Goal: Transaction & Acquisition: Purchase product/service

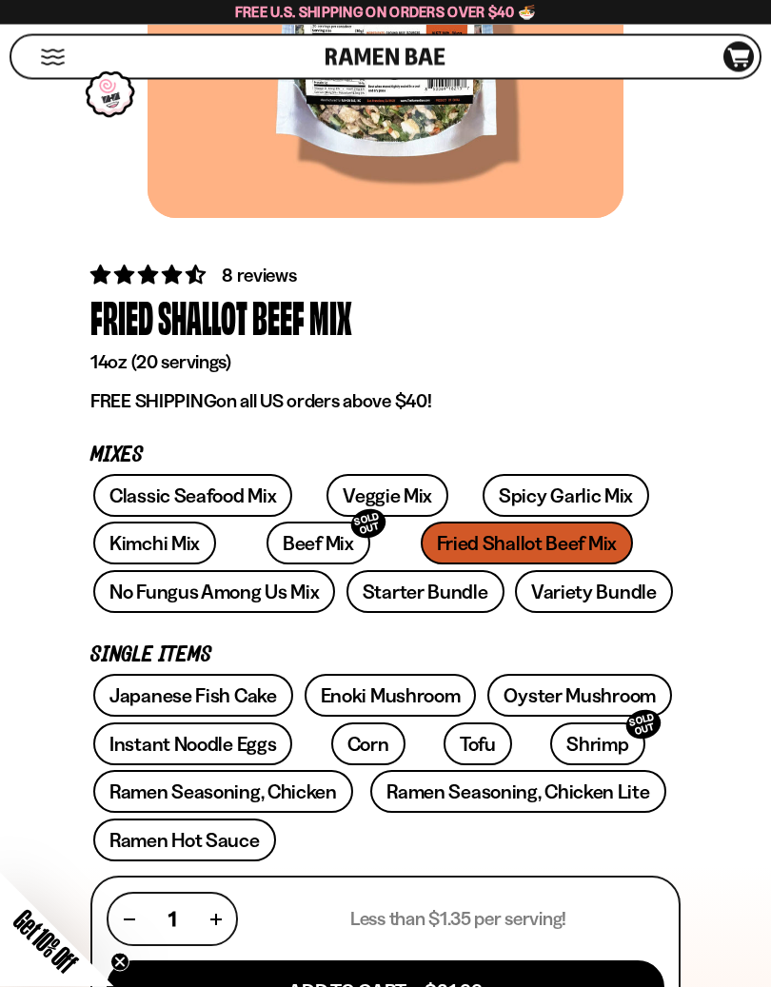
scroll to position [397, 0]
click at [432, 554] on div "Classic Seafood Mix Veggie Mix Spicy Garlic Mix Kimchi Mix Beef Mix SOLD OUT" at bounding box center [385, 546] width 590 height 145
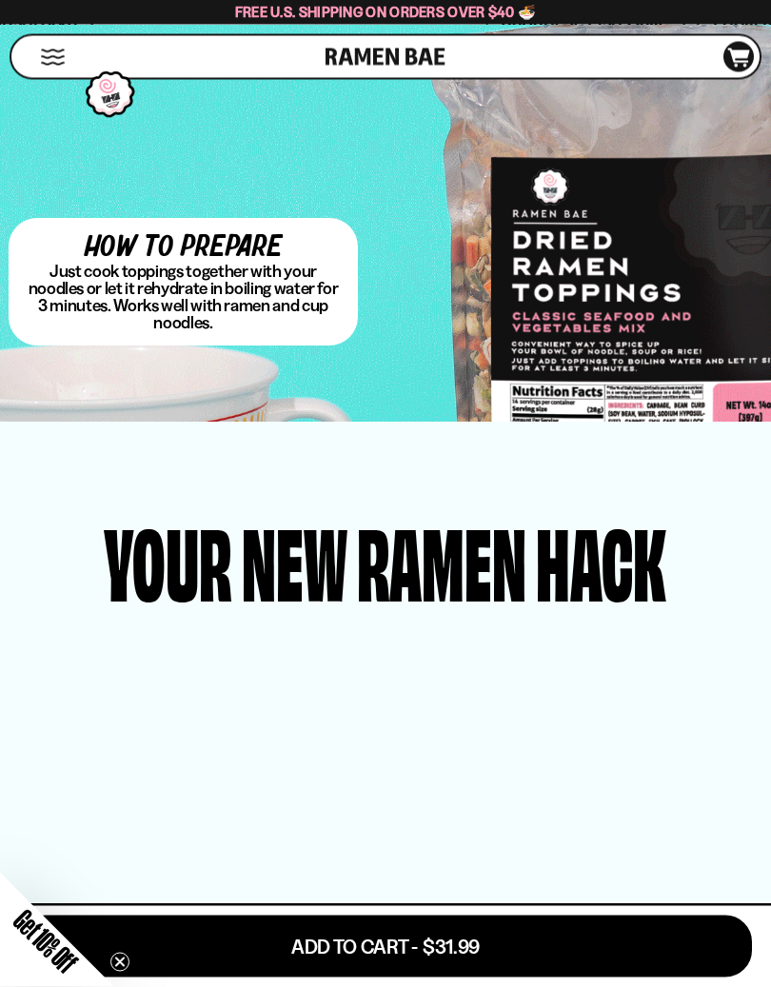
scroll to position [3649, 0]
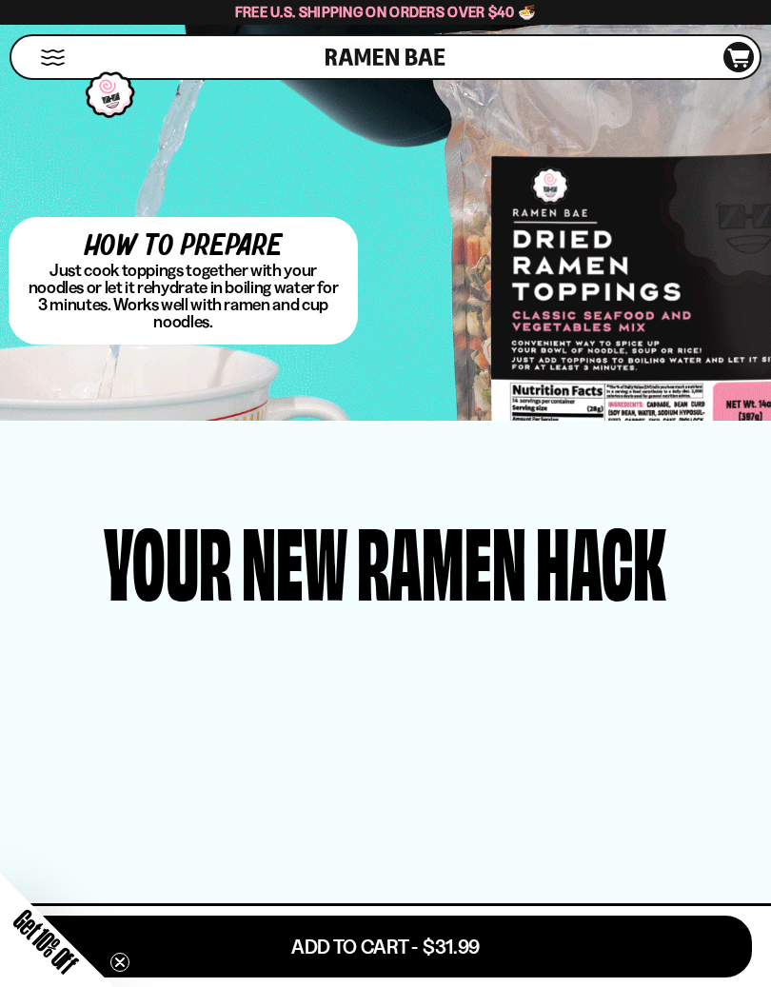
click at [460, 926] on button "Add To Cart - $31.99" at bounding box center [385, 946] width 733 height 62
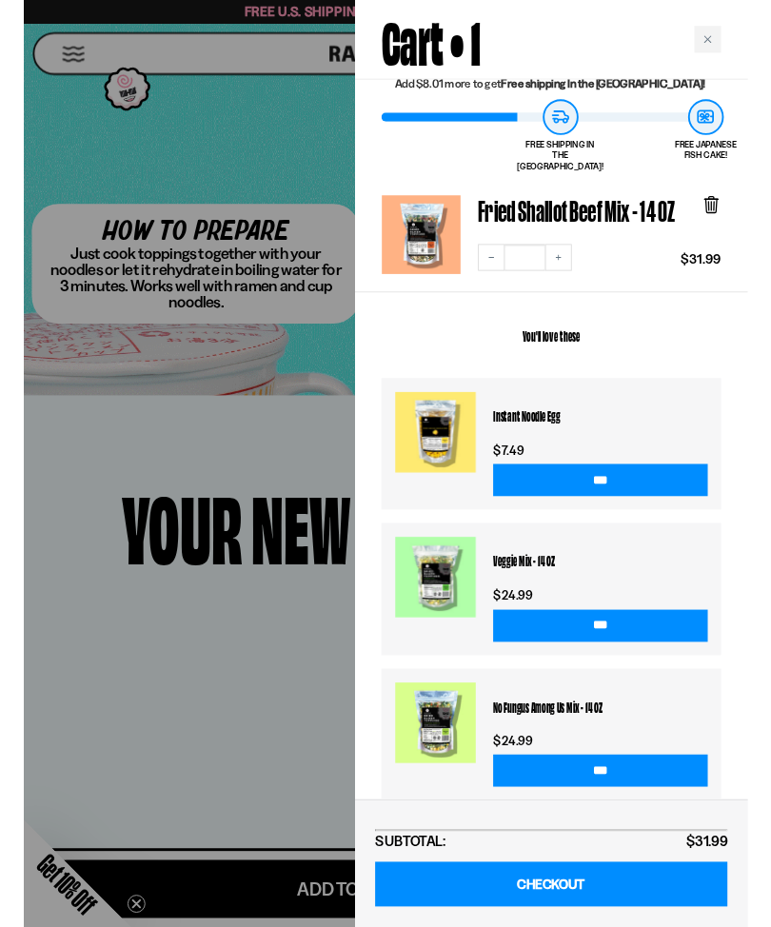
scroll to position [75, 0]
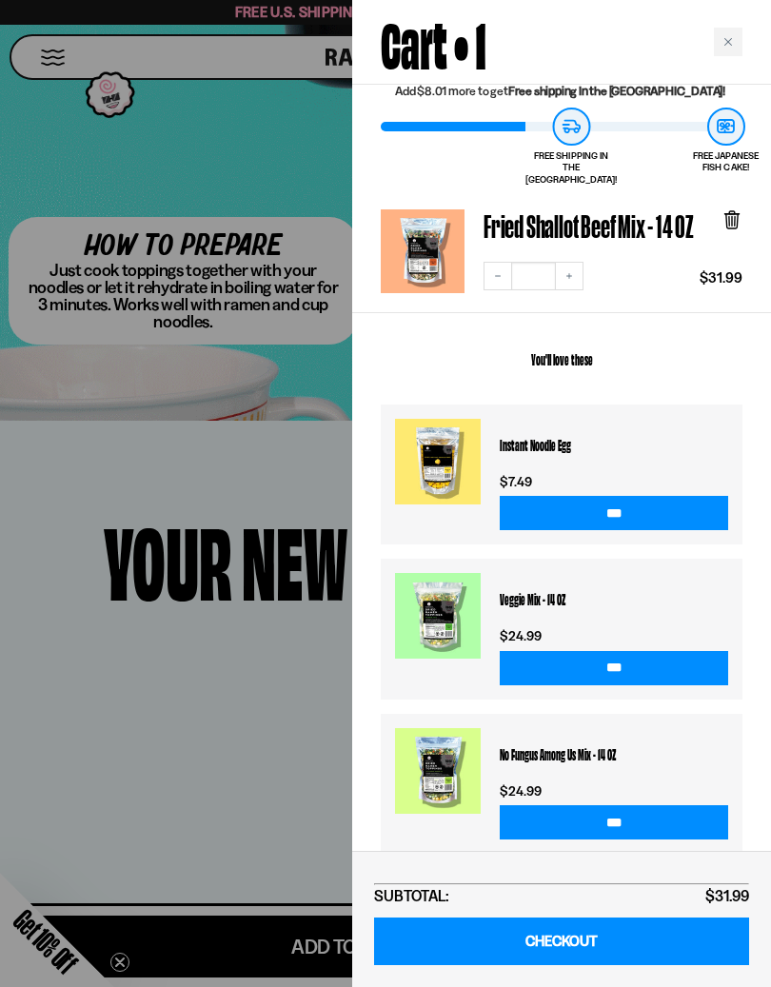
click at [600, 926] on link "CHECKOUT" at bounding box center [561, 941] width 375 height 49
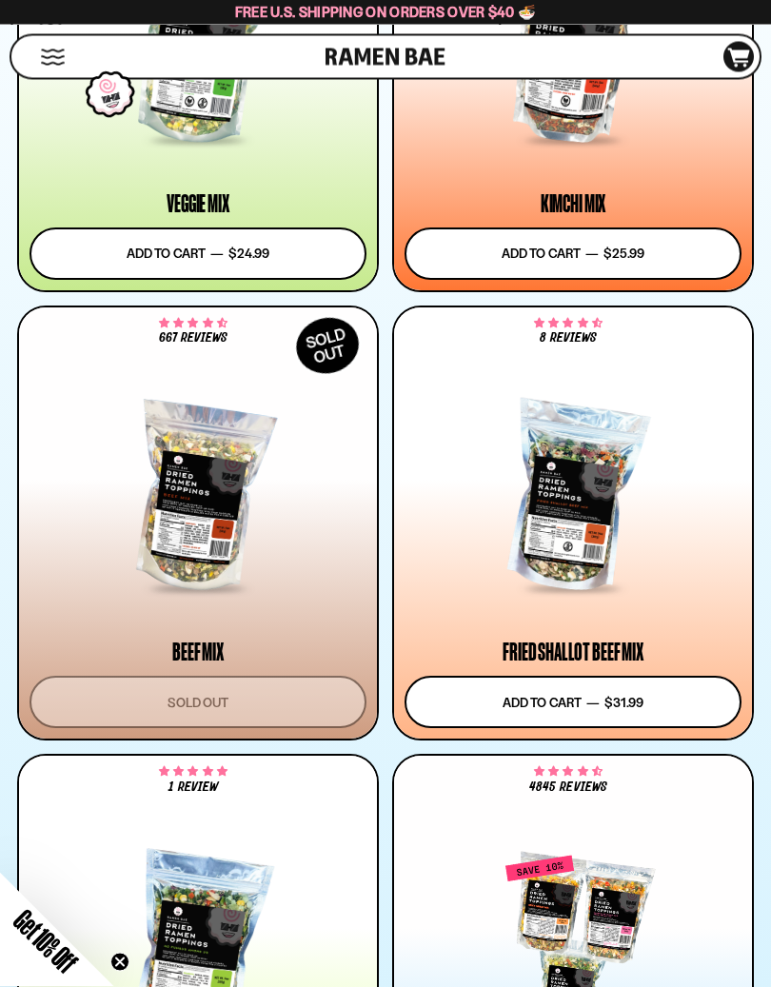
scroll to position [1723, 0]
click at [237, 700] on form "Sold out" at bounding box center [197, 701] width 337 height 52
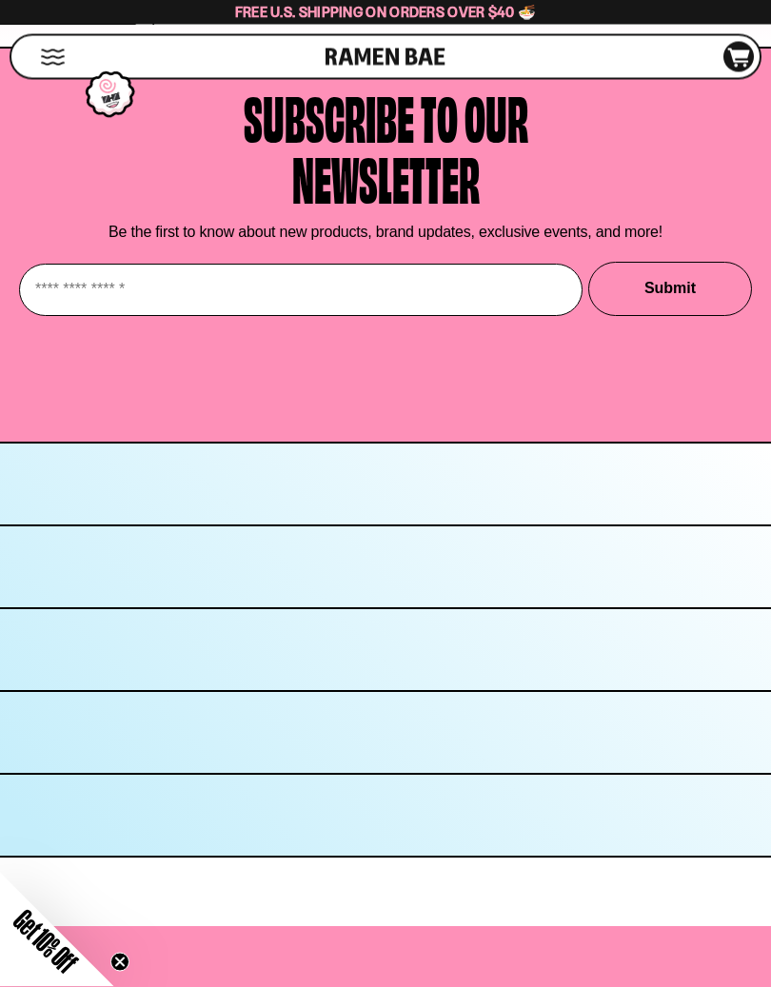
scroll to position [8982, 0]
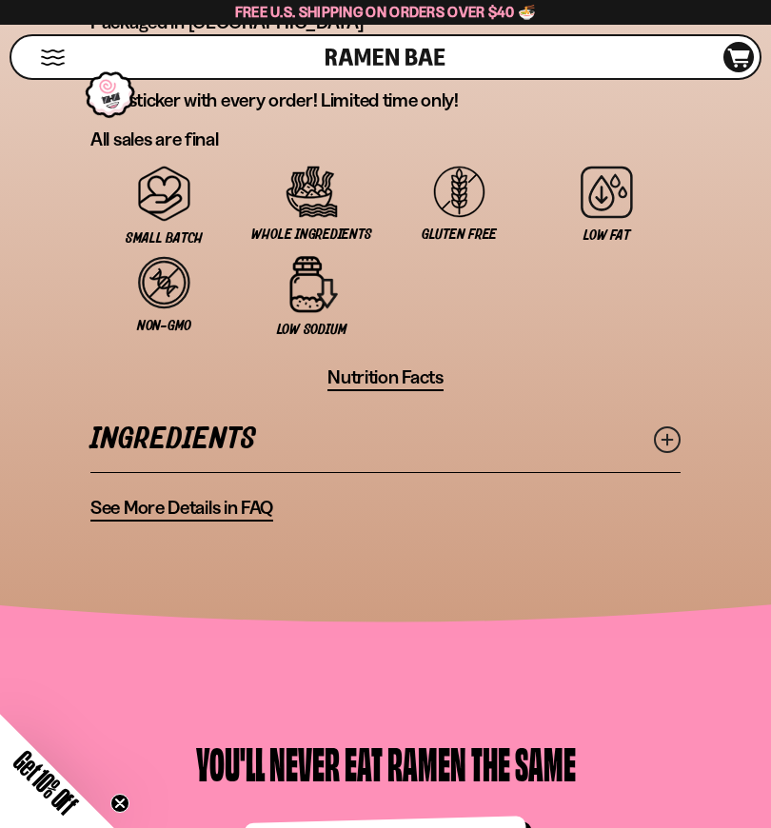
scroll to position [1816, 0]
